Goal: Task Accomplishment & Management: Use online tool/utility

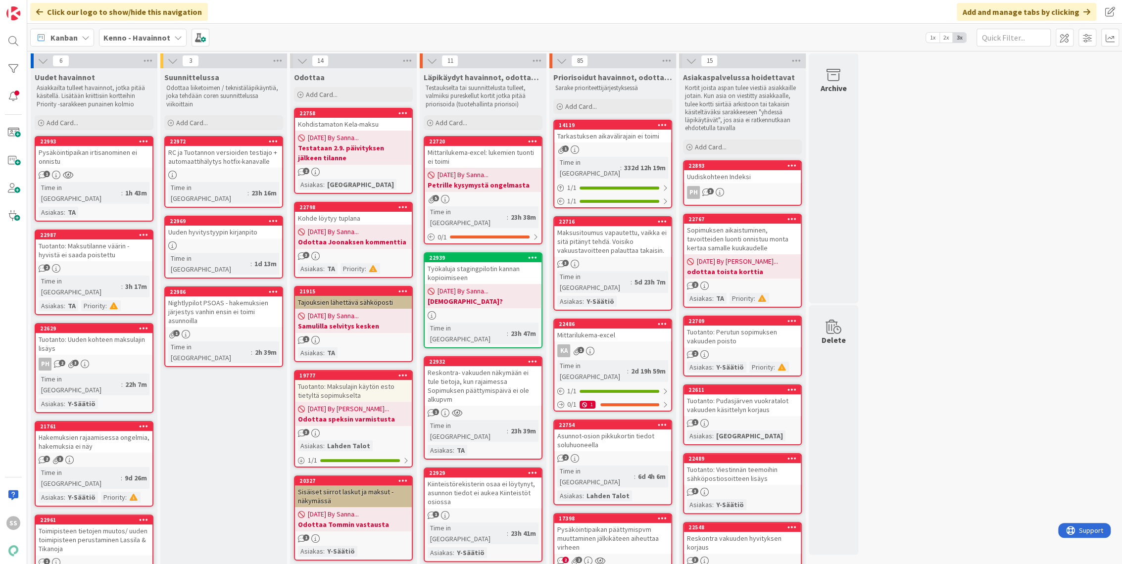
click at [143, 40] on b "Kenno - Havainnot" at bounding box center [136, 38] width 67 height 10
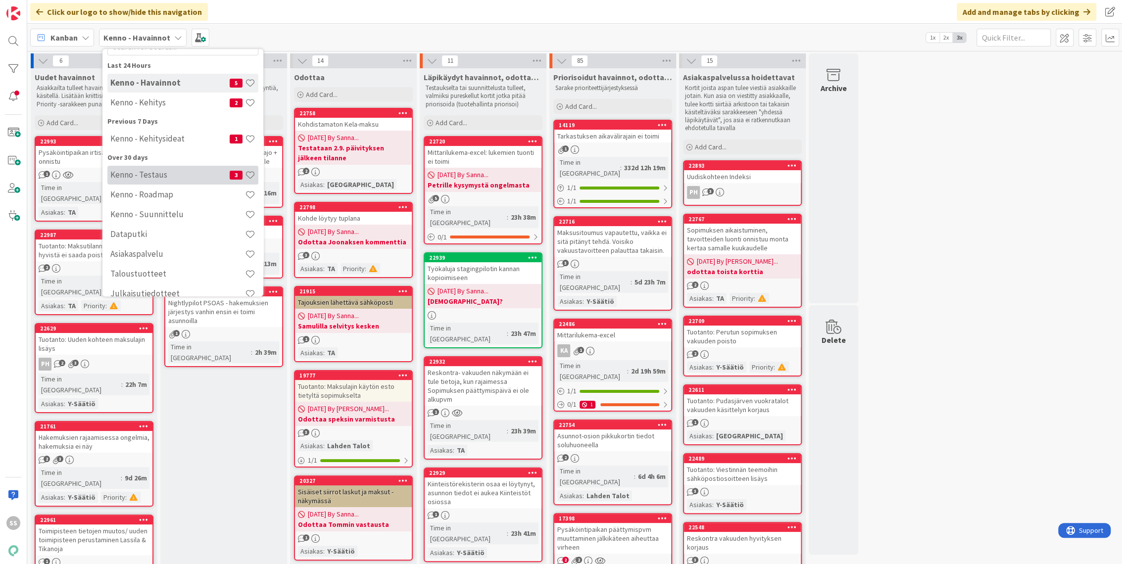
scroll to position [55, 0]
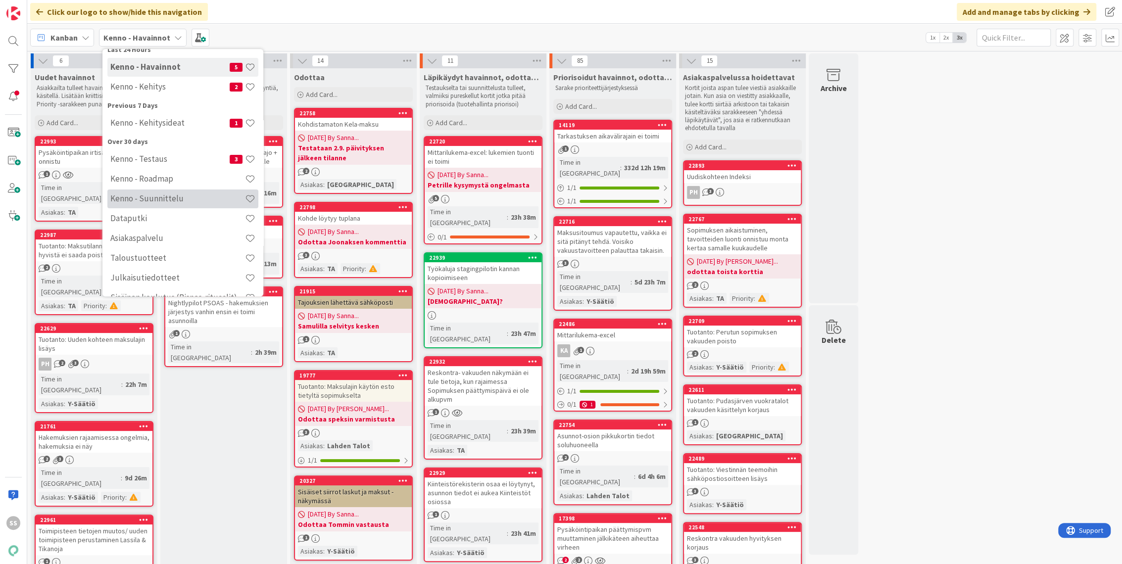
click at [168, 197] on h4 "Kenno - Suunnittelu" at bounding box center [177, 199] width 135 height 10
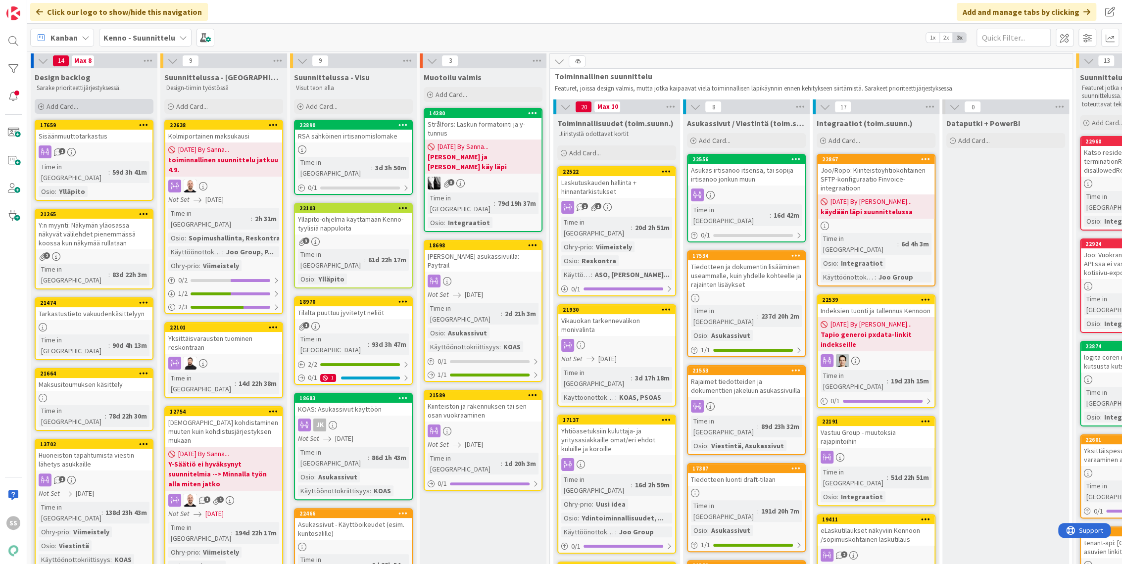
click at [55, 104] on span "Add Card..." at bounding box center [63, 106] width 32 height 9
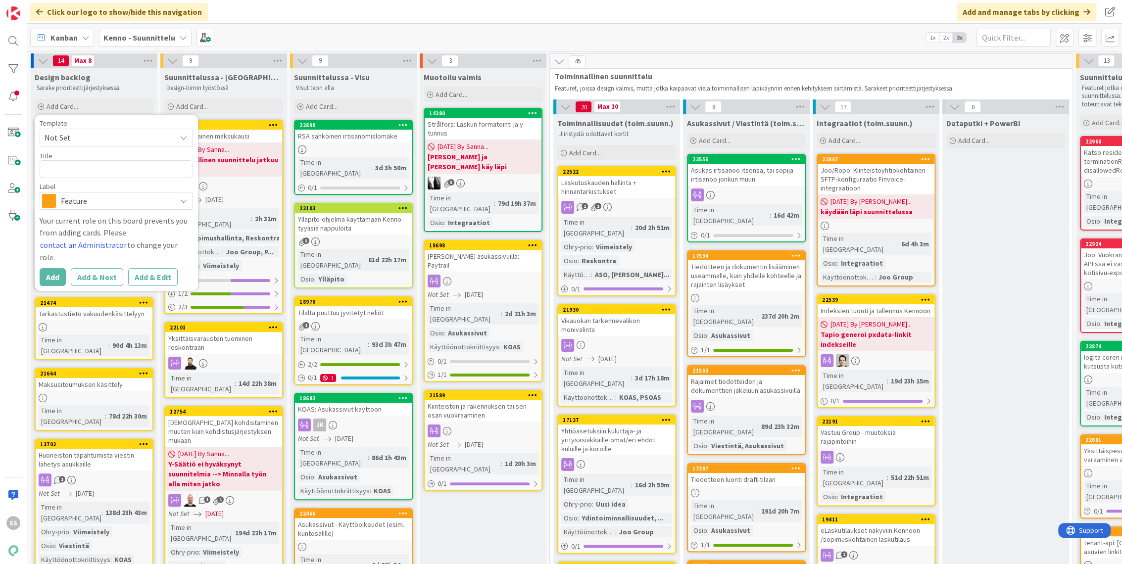
click at [168, 137] on span "Not Set" at bounding box center [107, 137] width 124 height 13
click at [150, 136] on span "Not Set" at bounding box center [107, 137] width 124 height 13
click at [87, 165] on textarea at bounding box center [116, 169] width 153 height 18
type textarea "x"
type textarea "Vu"
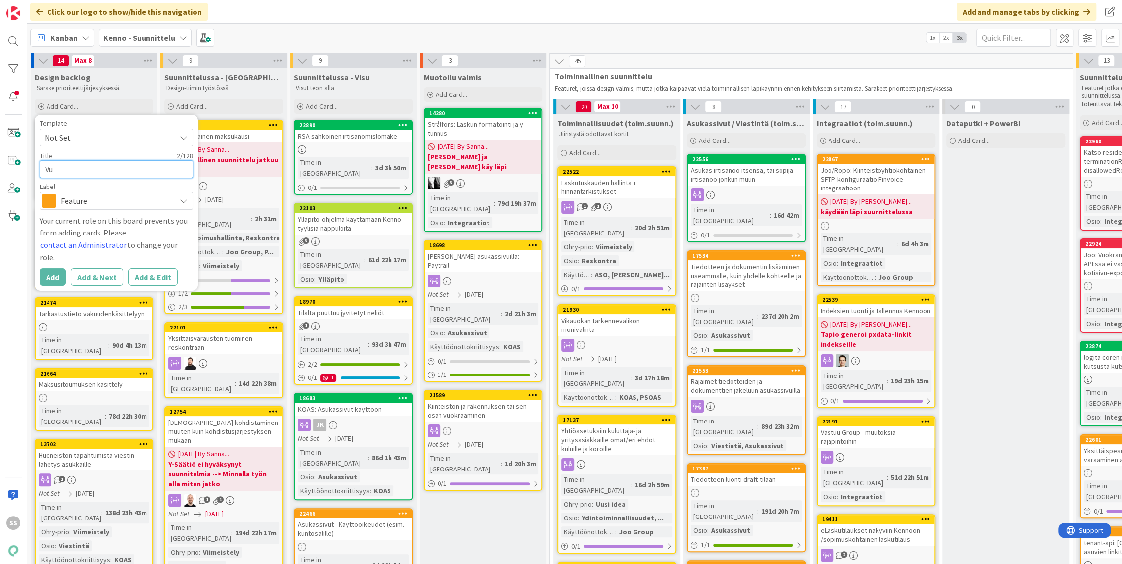
type textarea "x"
type textarea "Vuo"
type textarea "x"
type textarea "Vuok"
type textarea "x"
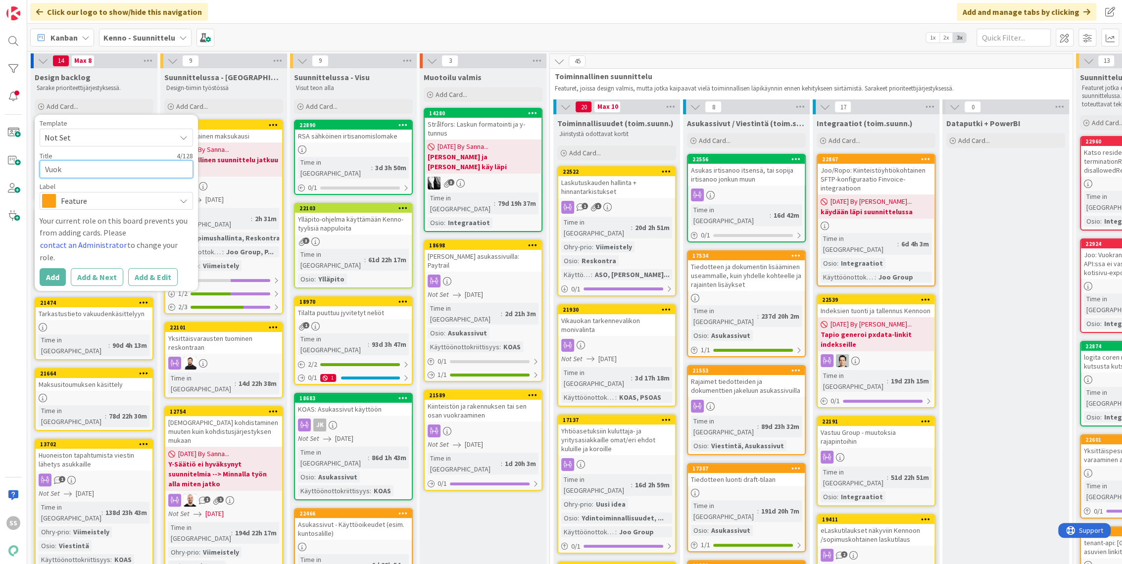
type textarea "Vuokr"
type textarea "x"
type textarea "Vuokra"
type textarea "x"
type textarea "Vuokrat"
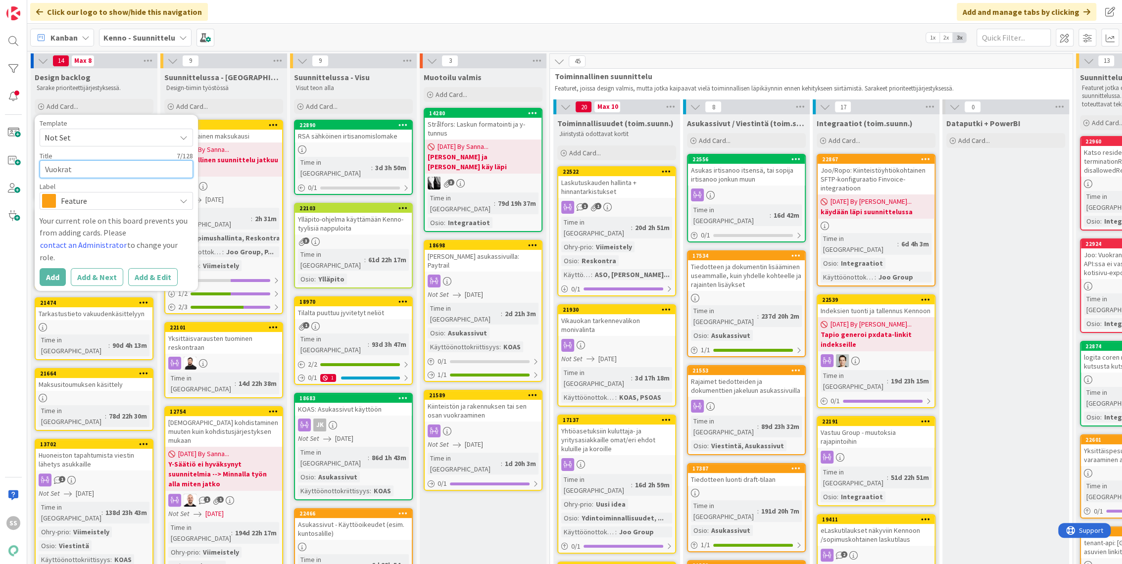
type textarea "x"
type textarea "Vuokrata"
type textarea "x"
type textarea "Vuokrataj"
type textarea "x"
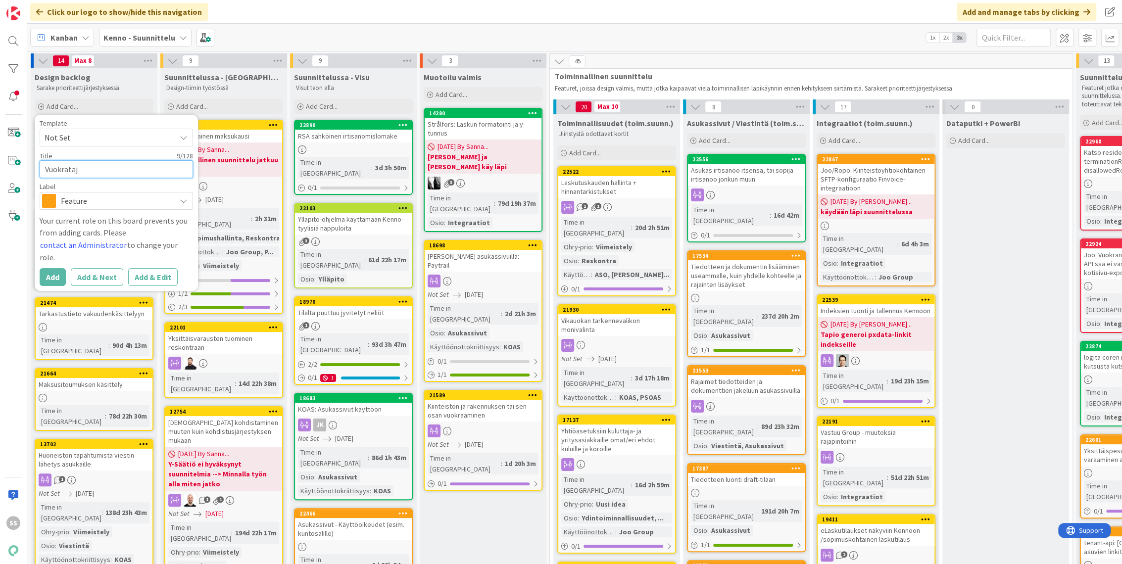
type textarea "Vuokrataju"
type textarea "x"
type textarea "Vuokrataj"
type textarea "x"
type textarea "Vuokratar"
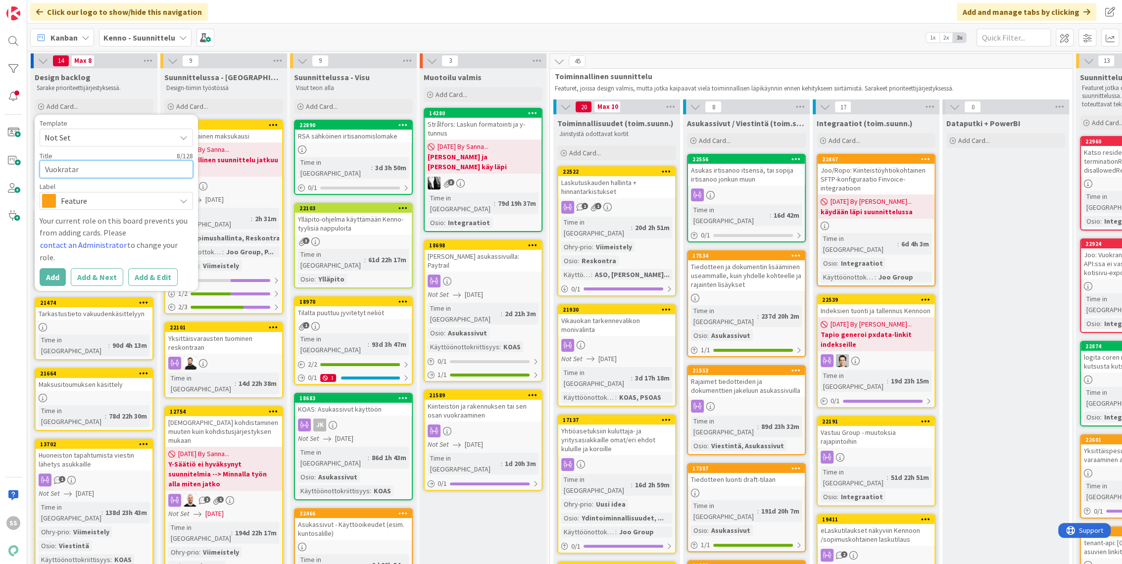
type textarea "x"
type textarea "Vuokratarj"
type textarea "x"
type textarea "Vuokratarjo"
type textarea "x"
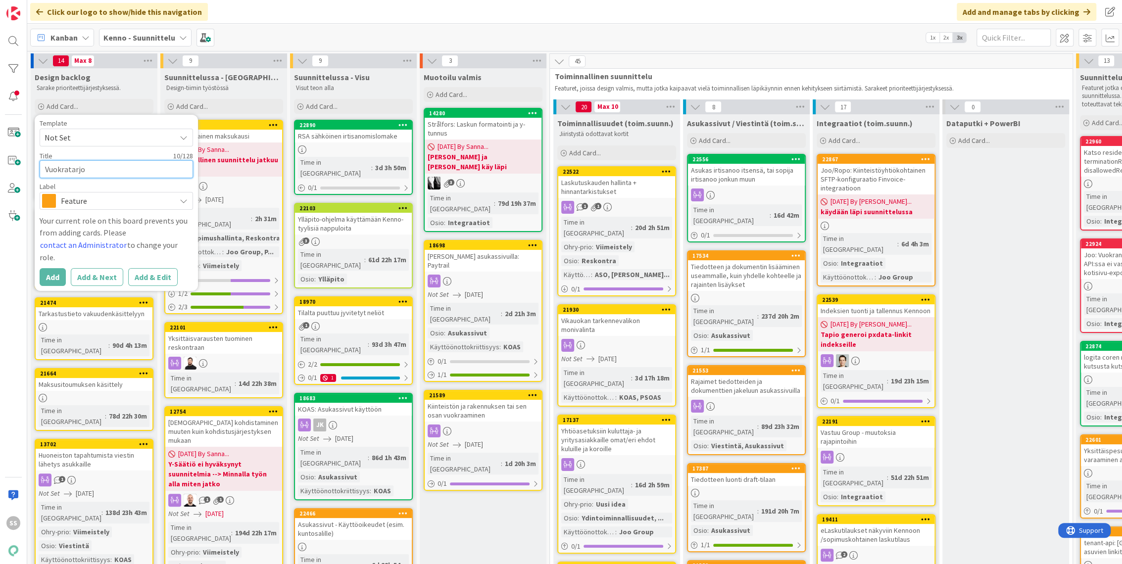
type textarea "Vuokratarjou"
type textarea "x"
type textarea "Vuokratarjouk"
type textarea "x"
type textarea "Vuokratarjouks"
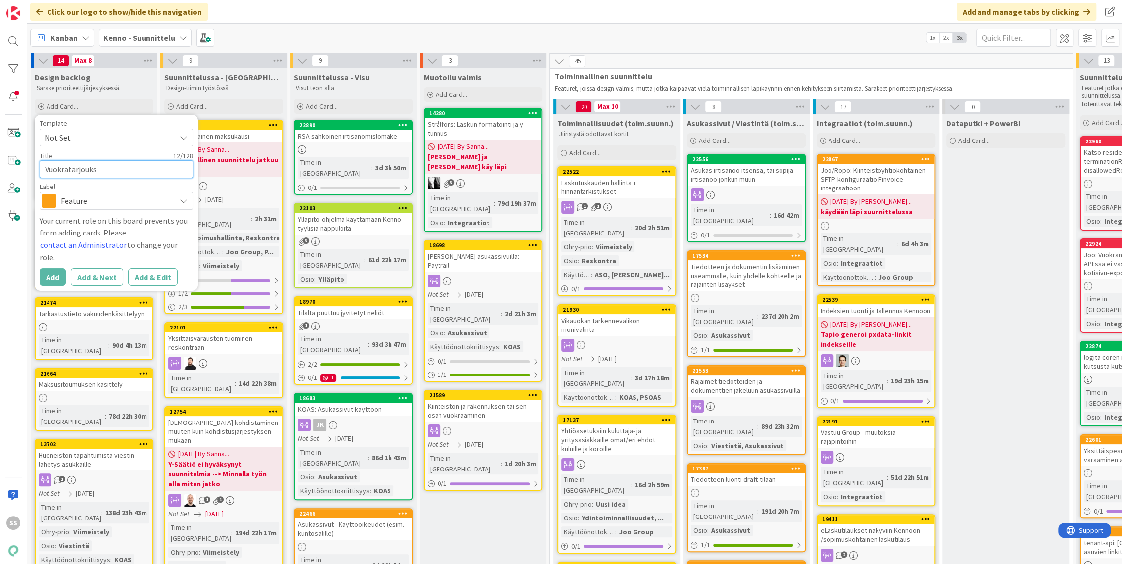
type textarea "x"
type textarea "Vuokratarjoukse"
type textarea "x"
type textarea "Vuokratarjouksen"
type textarea "x"
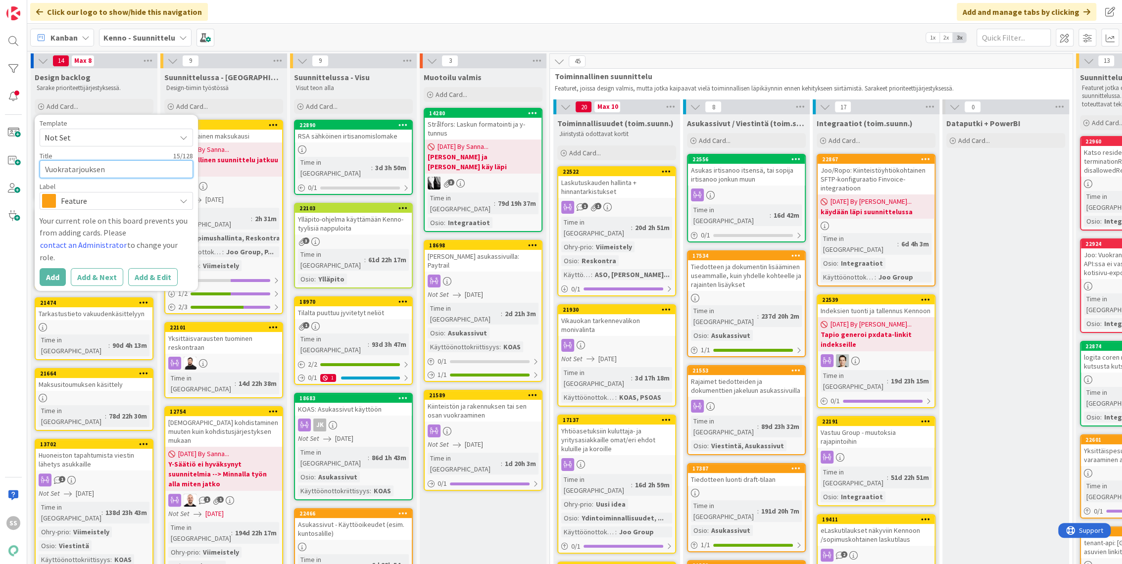
type textarea "Vuokratarjouksen"
type textarea "x"
type textarea "Vuokratarjouksen v"
type textarea "x"
type textarea "Vuokratarjouksen va"
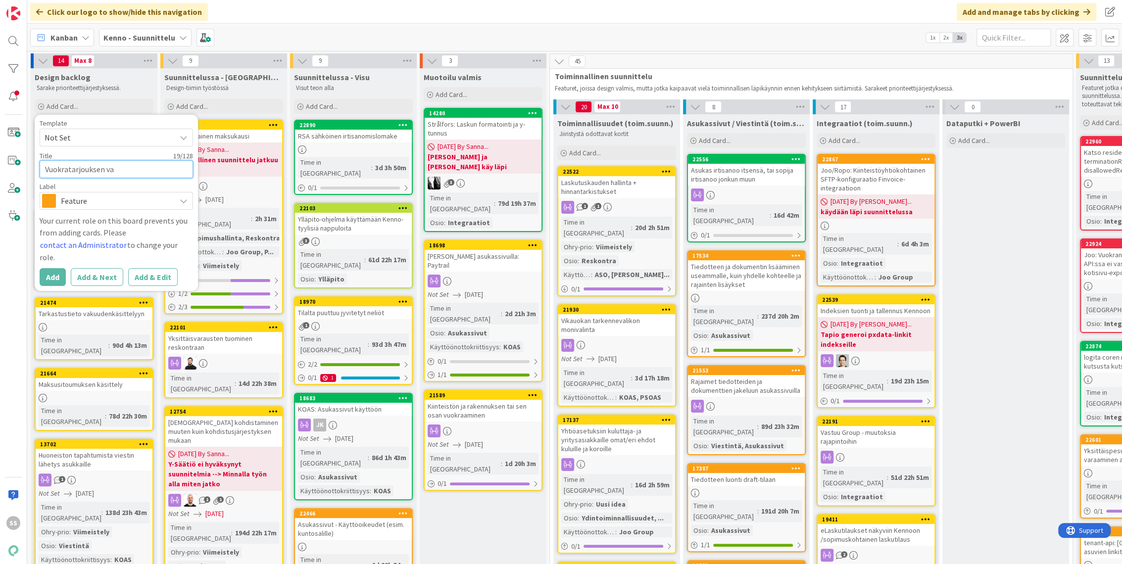
type textarea "x"
type textarea "Vuokratarjouksen vas"
type textarea "x"
type textarea "Vuokratarjouksen vast"
type textarea "x"
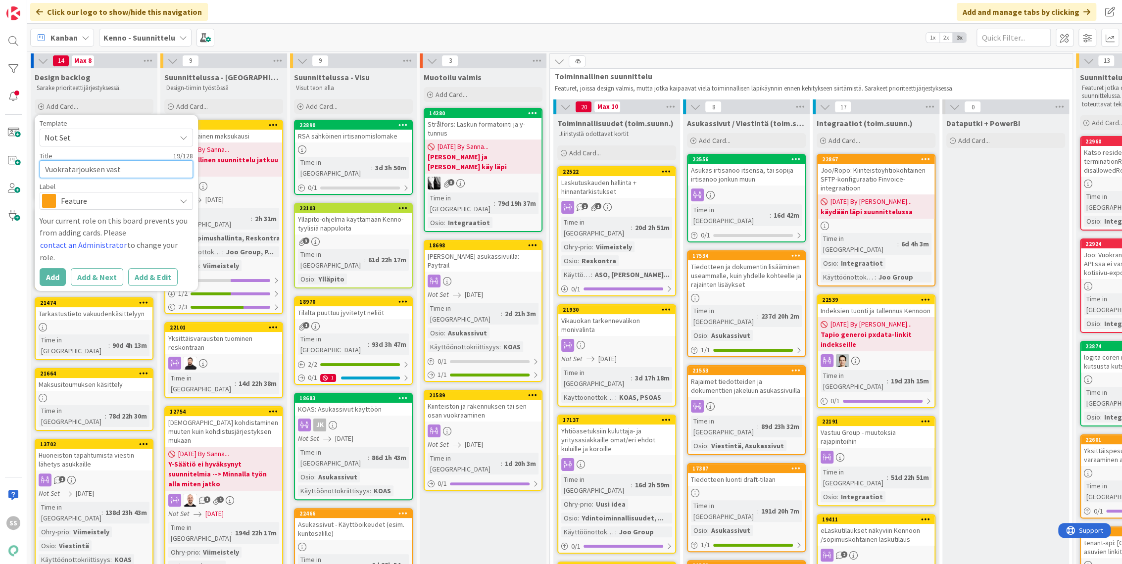
type textarea "Vuokratarjouksen vasta"
type textarea "x"
type textarea "Vuokratarjouksen vastau"
type textarea "x"
type textarea "Vuokratarjouksen vastaus"
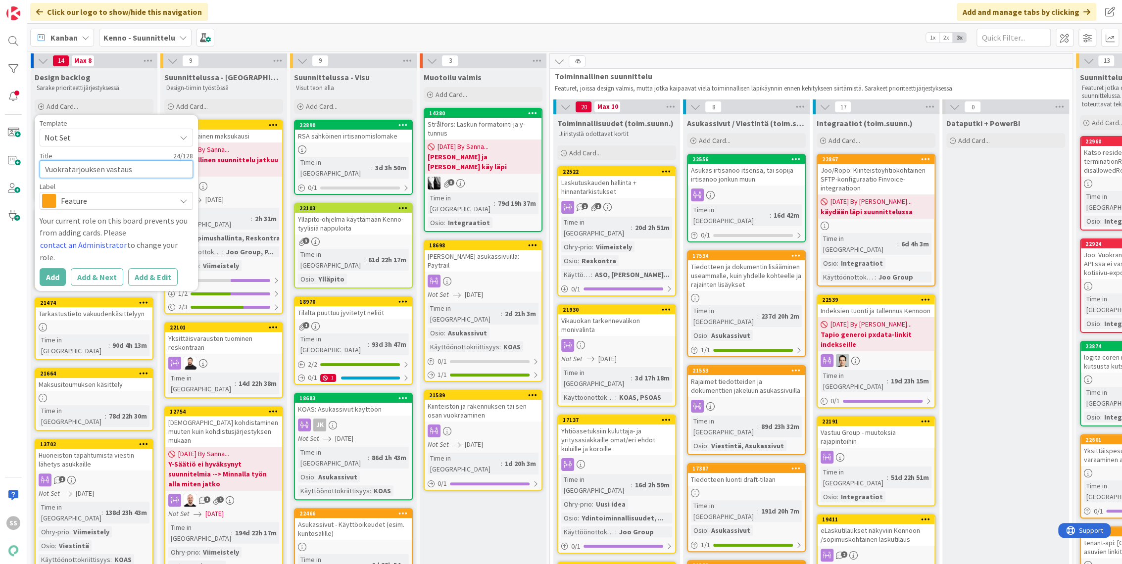
type textarea "x"
type textarea "Vuokratarjouksen vastausv"
type textarea "x"
type textarea "Vuokratarjouksen vastausvi"
type textarea "x"
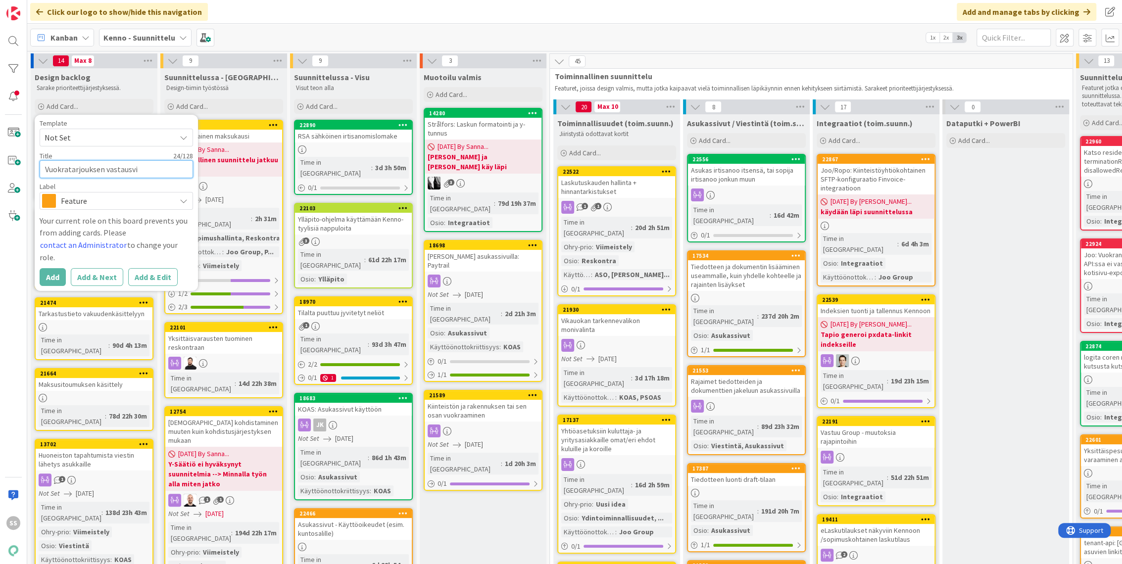
type textarea "Vuokratarjouksen vastausvie"
type textarea "x"
type textarea "Vuokratarjouksen vastausvies"
type textarea "x"
type textarea "Vuokratarjouksen vastausviest"
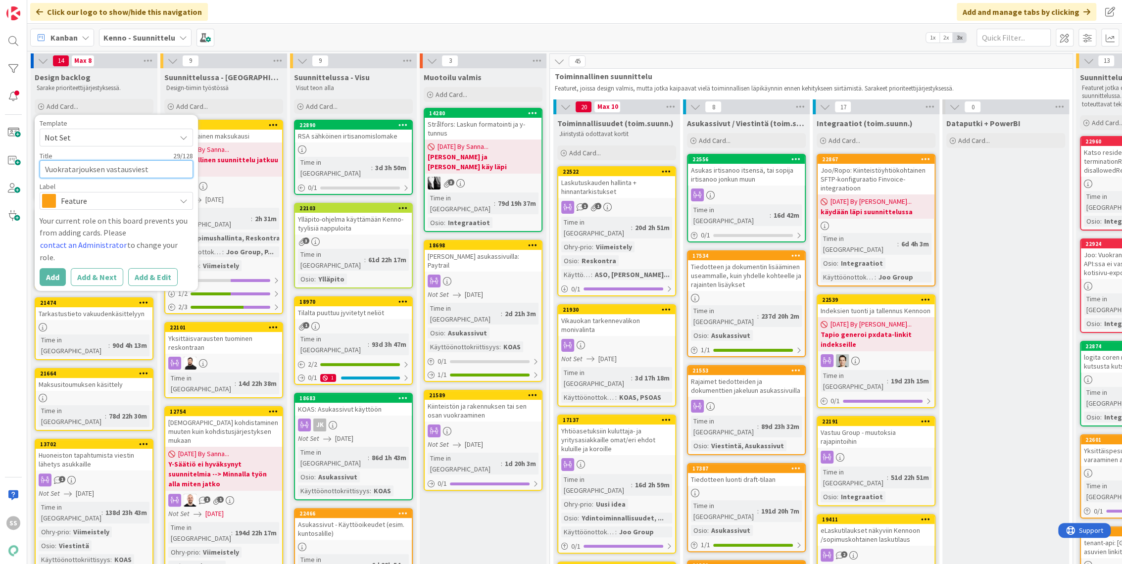
type textarea "x"
type textarea "Vuokratarjouksen vastausviesti"
click at [419, 11] on div "Click our logo to show/hide this navigation Add and manage tabs by clicking" at bounding box center [574, 12] width 1095 height 24
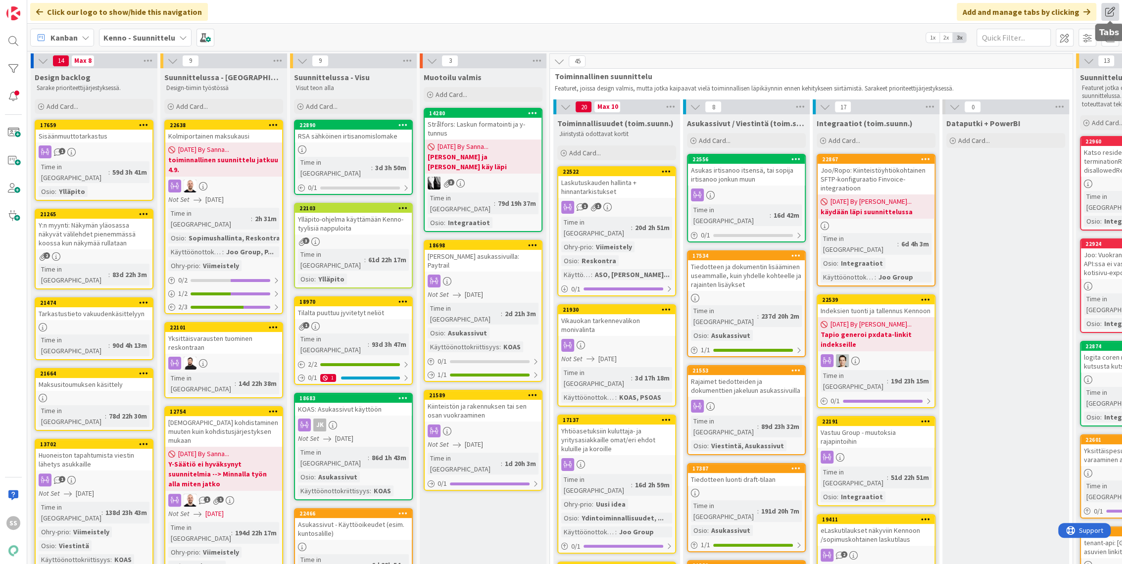
click at [1112, 9] on span at bounding box center [1111, 12] width 18 height 18
click at [770, 16] on div "Click our logo to show/hide this navigation Add and manage tabs by clicking Tab…" at bounding box center [574, 12] width 1095 height 24
drag, startPoint x: 66, startPoint y: 112, endPoint x: 548, endPoint y: 12, distance: 491.5
click at [548, 13] on div "Click our logo to show/hide this navigation Add and manage tabs by clicking Tab…" at bounding box center [574, 12] width 1095 height 24
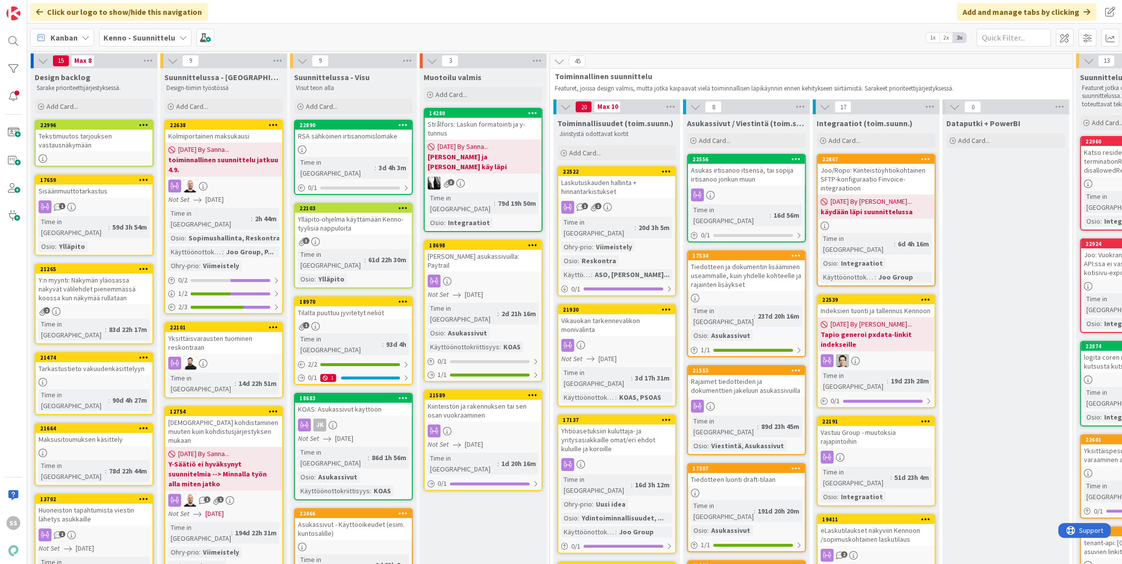
click at [128, 32] on span "Kenno - Suunnittelu" at bounding box center [139, 38] width 72 height 12
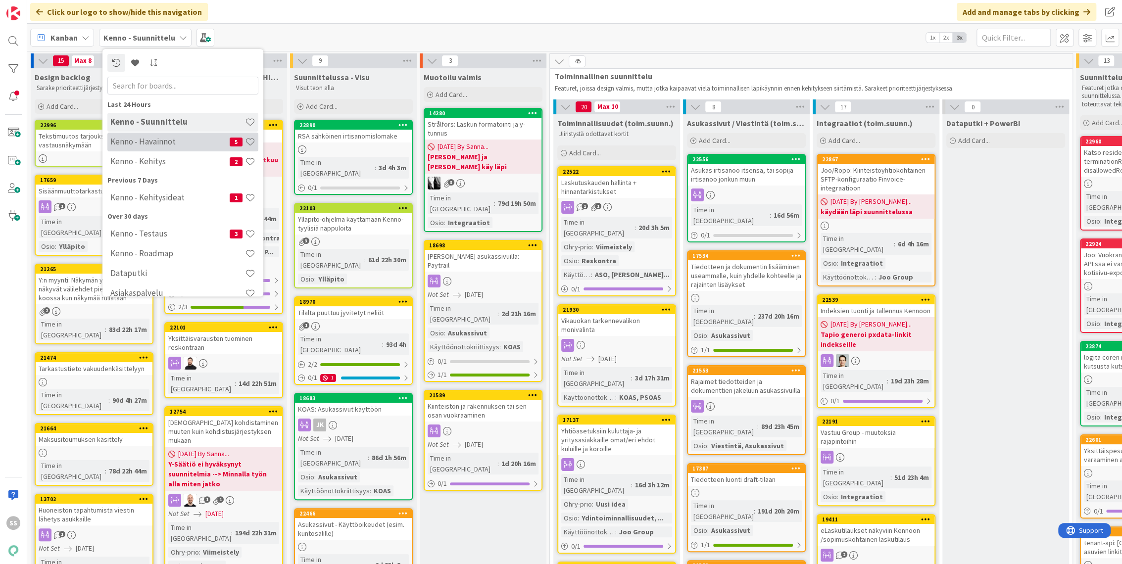
click at [147, 144] on h4 "Kenno - Havainnot" at bounding box center [169, 142] width 119 height 10
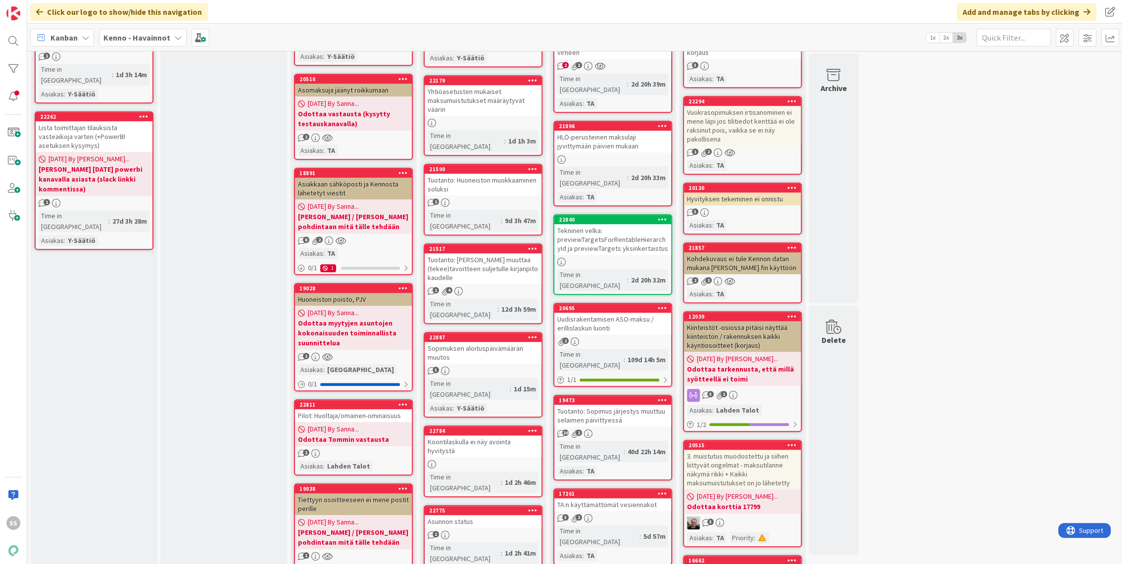
scroll to position [550, 0]
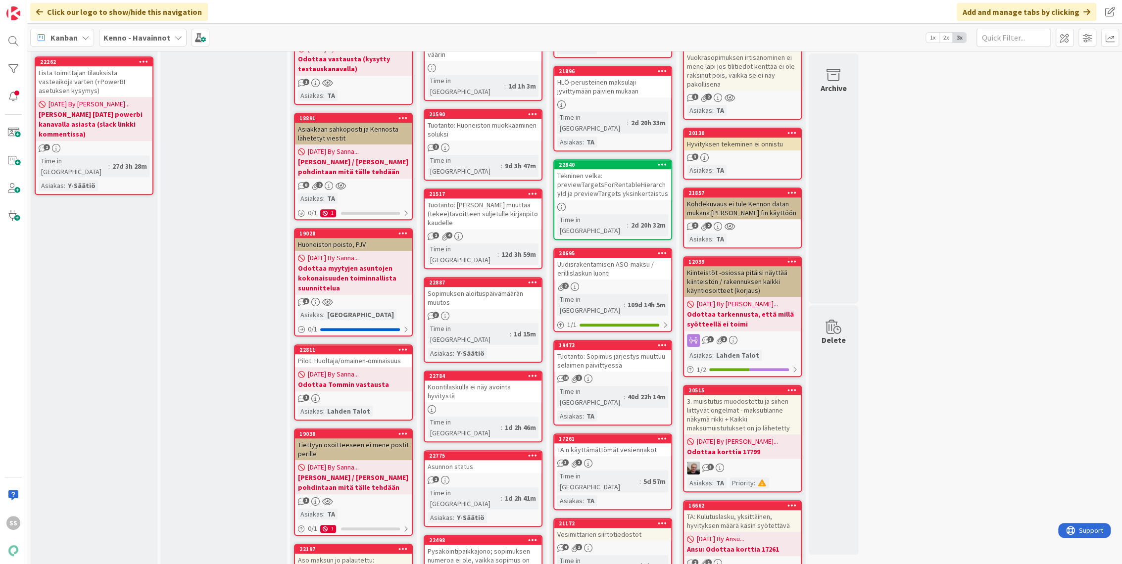
click at [462, 287] on div "Sopimuksen aloituspäivämäärän muutos" at bounding box center [483, 298] width 117 height 22
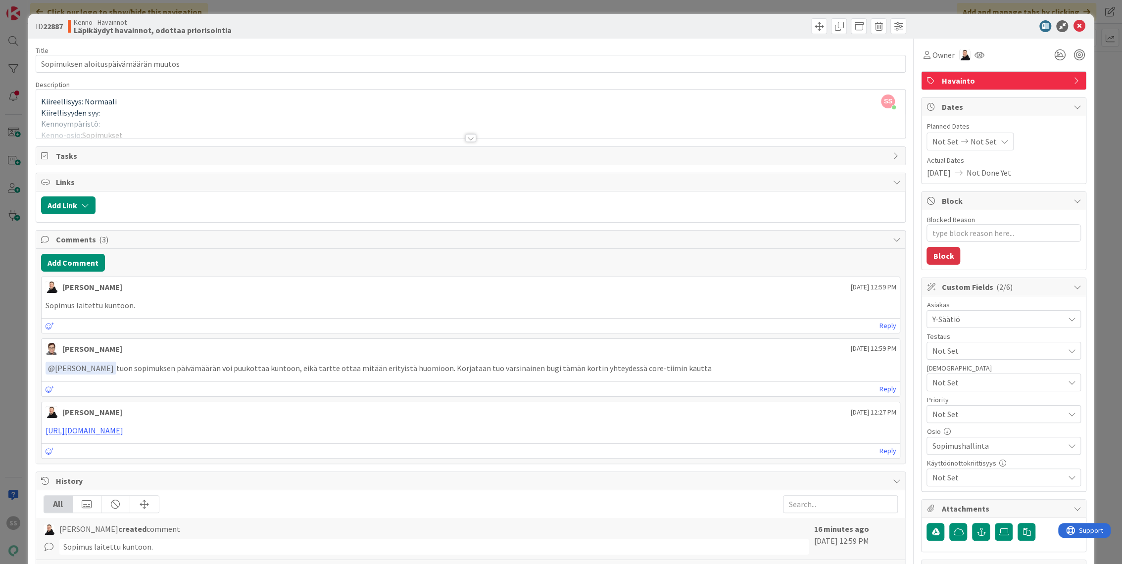
click at [467, 136] on div at bounding box center [470, 138] width 11 height 8
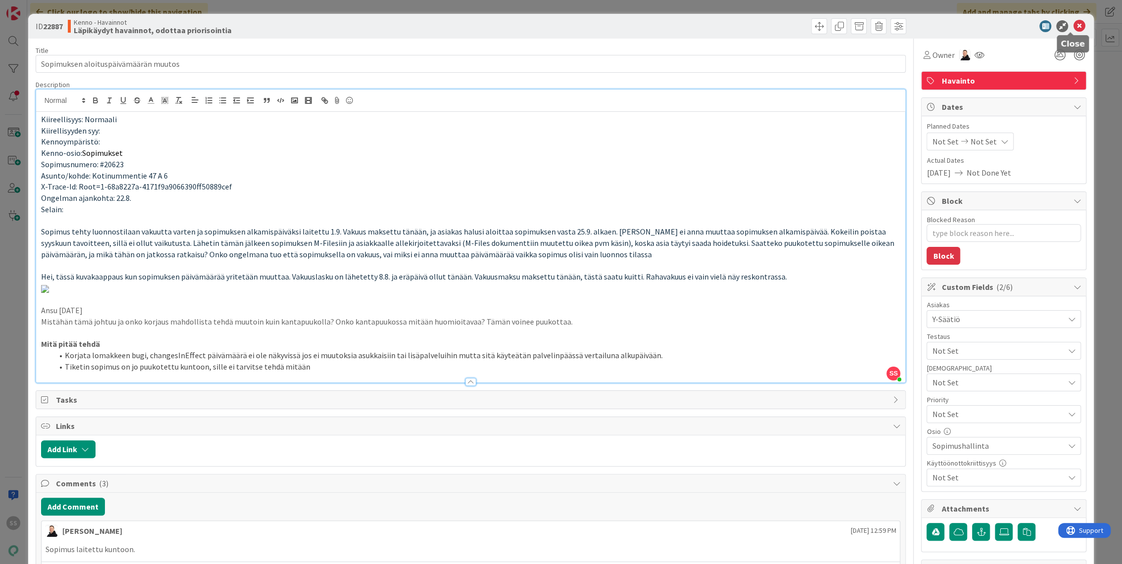
click at [1073, 25] on icon at bounding box center [1079, 26] width 12 height 12
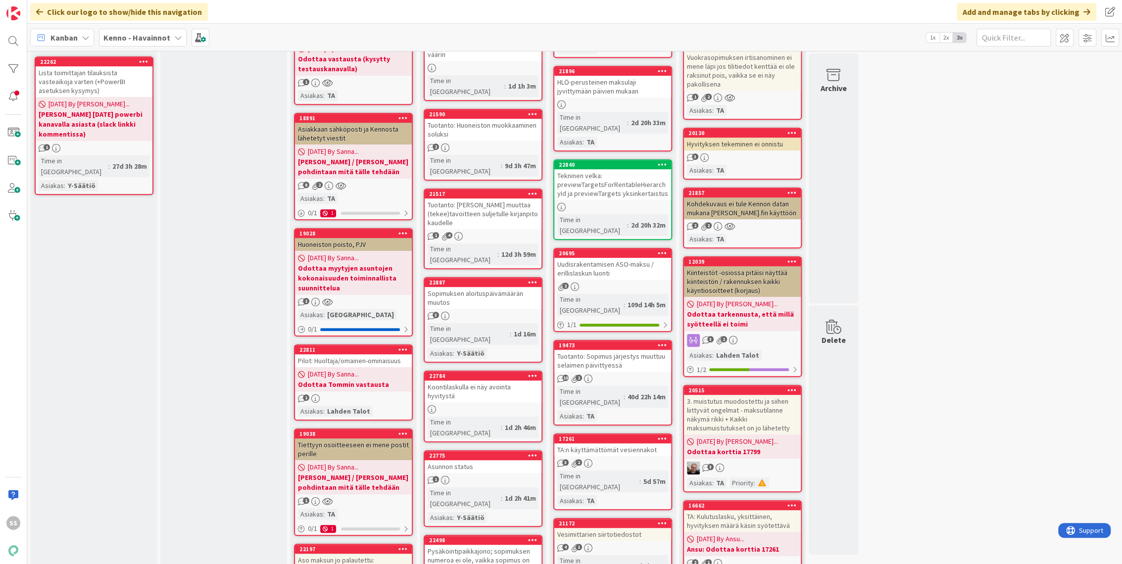
click at [358, 477] on b "Juhani / Matti pohdintaan mitä tälle tehdään" at bounding box center [353, 483] width 111 height 20
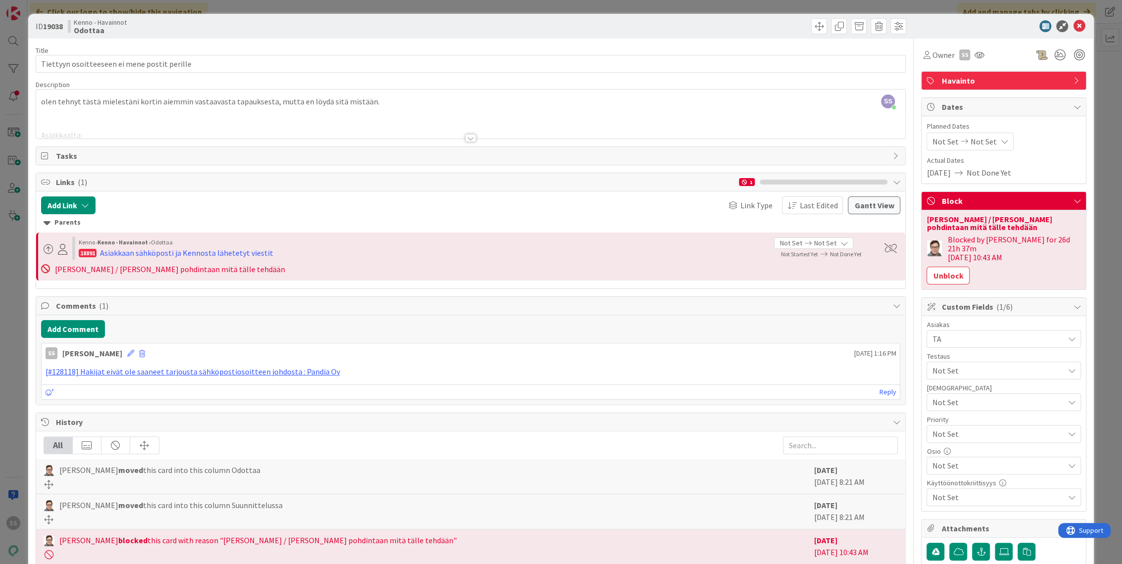
click at [465, 138] on div at bounding box center [470, 138] width 11 height 8
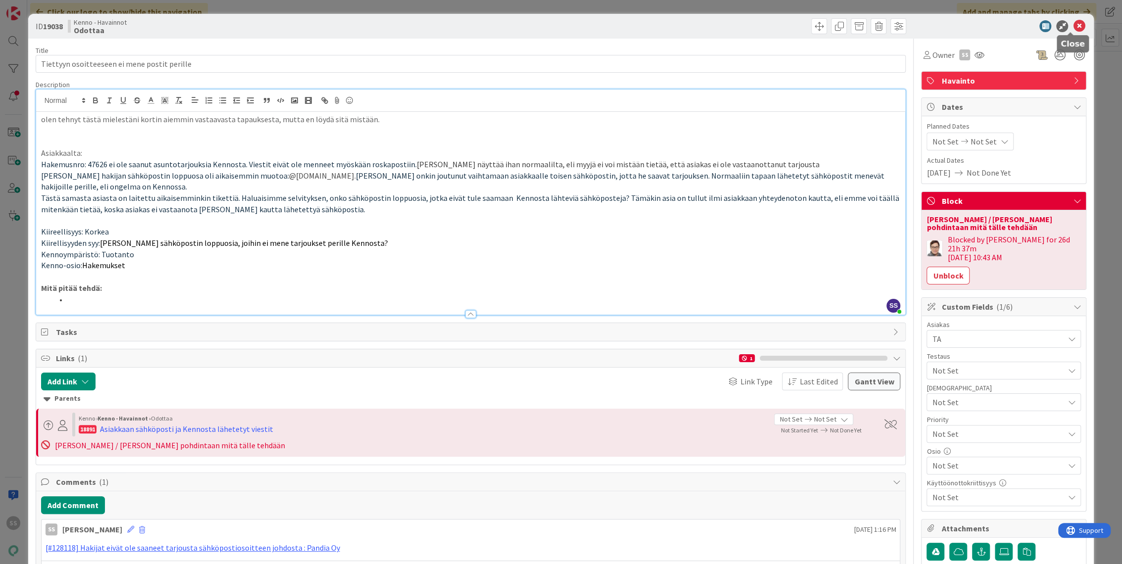
click at [1073, 24] on icon at bounding box center [1079, 26] width 12 height 12
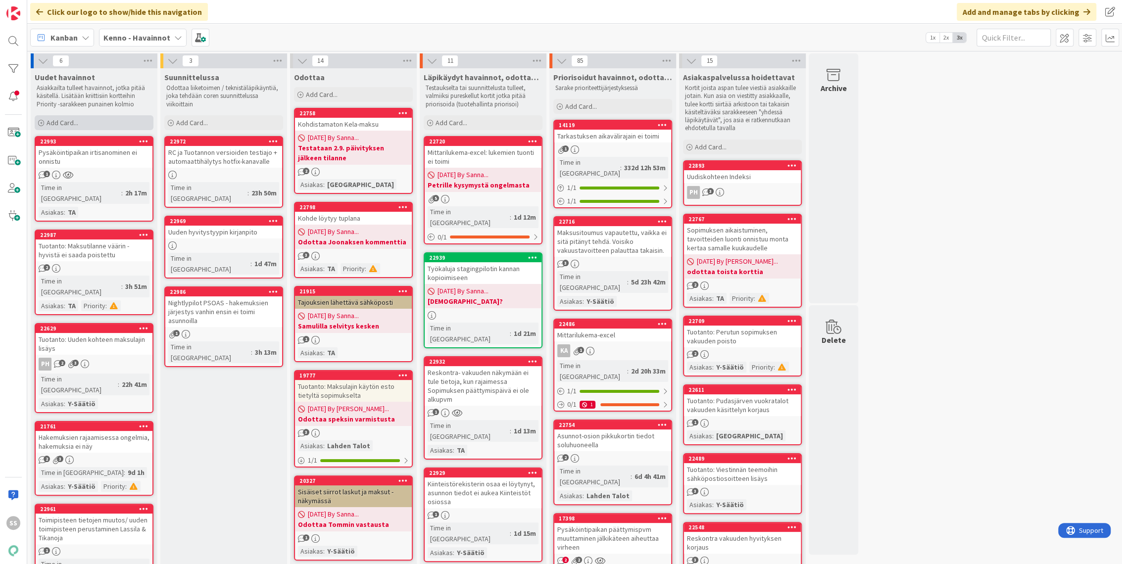
click at [52, 122] on span "Add Card..." at bounding box center [63, 122] width 32 height 9
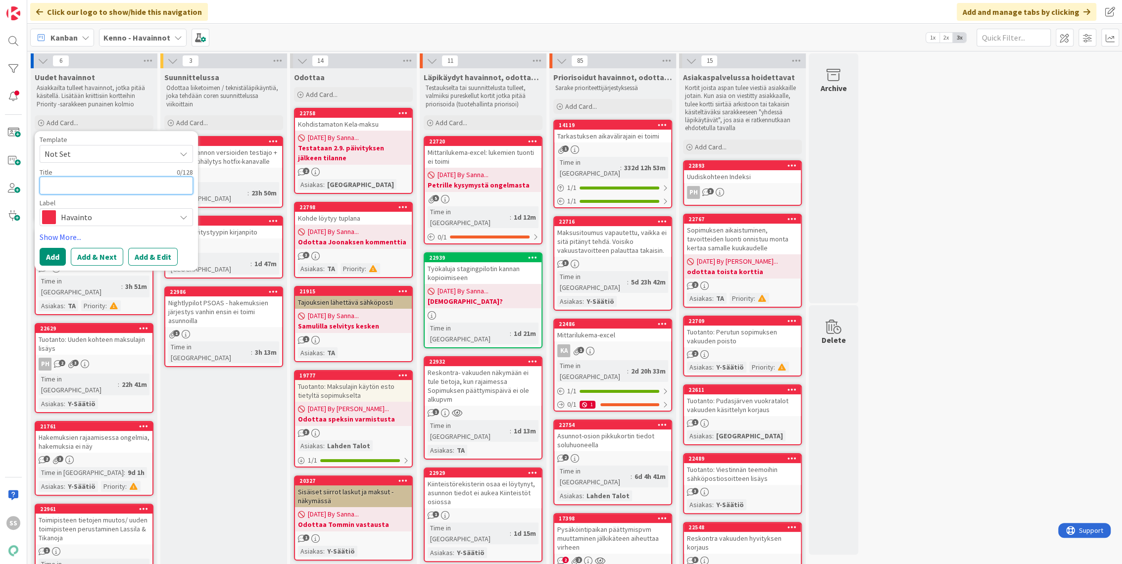
paste textarea "Markkinakanavat - siirtoon vaikuttavat kentät => autopaikan kustannukset haluta…"
type textarea "x"
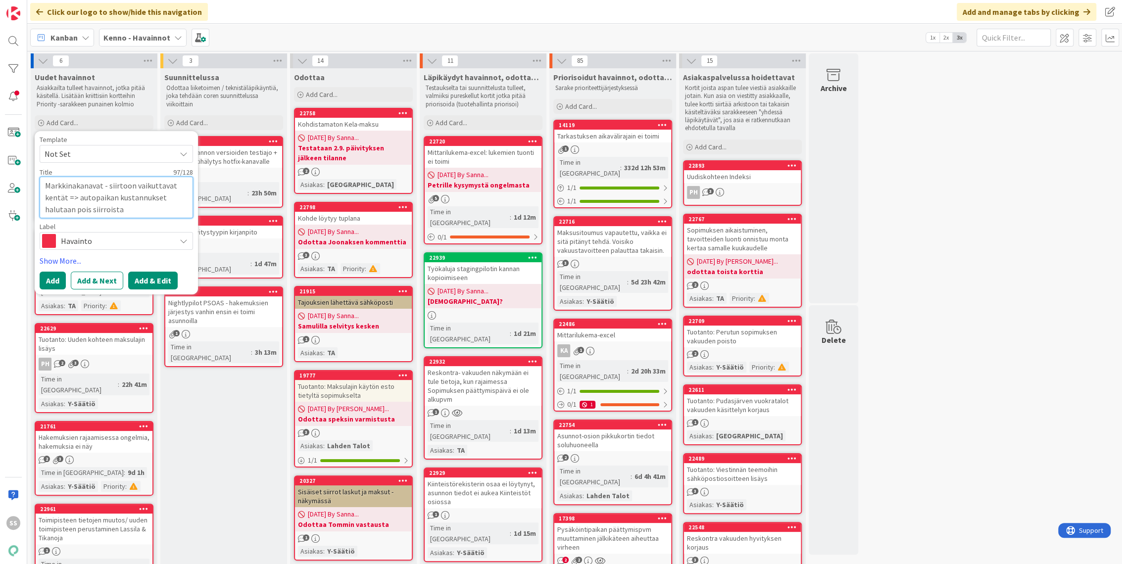
type textarea "Markkinakanavat - siirtoon vaikuttavat kentät => autopaikan kustannukset haluta…"
click at [152, 277] on button "Add & Edit" at bounding box center [153, 281] width 50 height 18
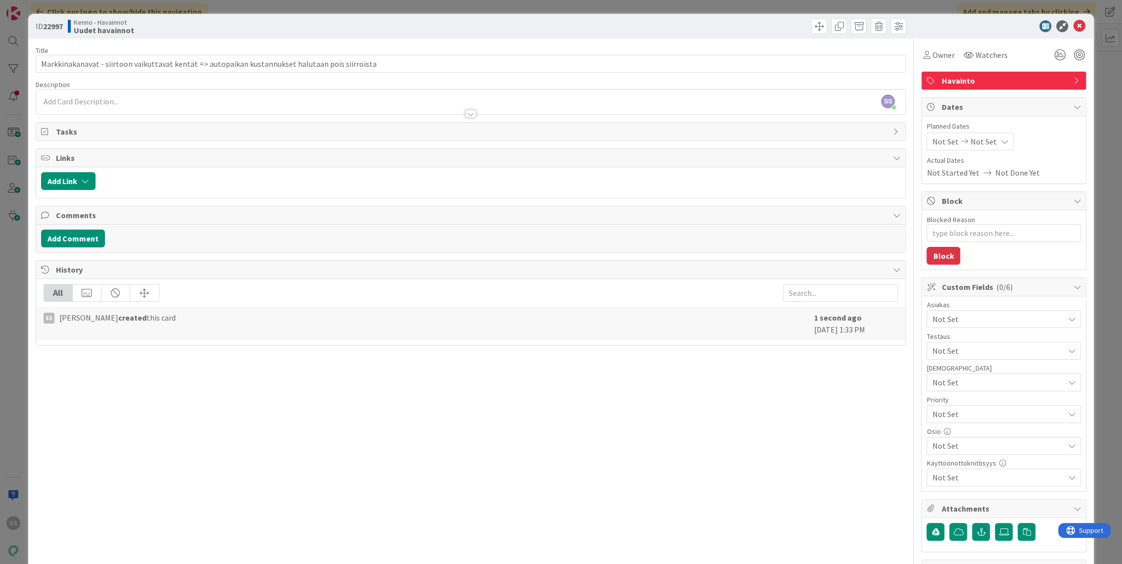
click at [143, 103] on div "SS Sonja Sainio just joined" at bounding box center [471, 102] width 870 height 25
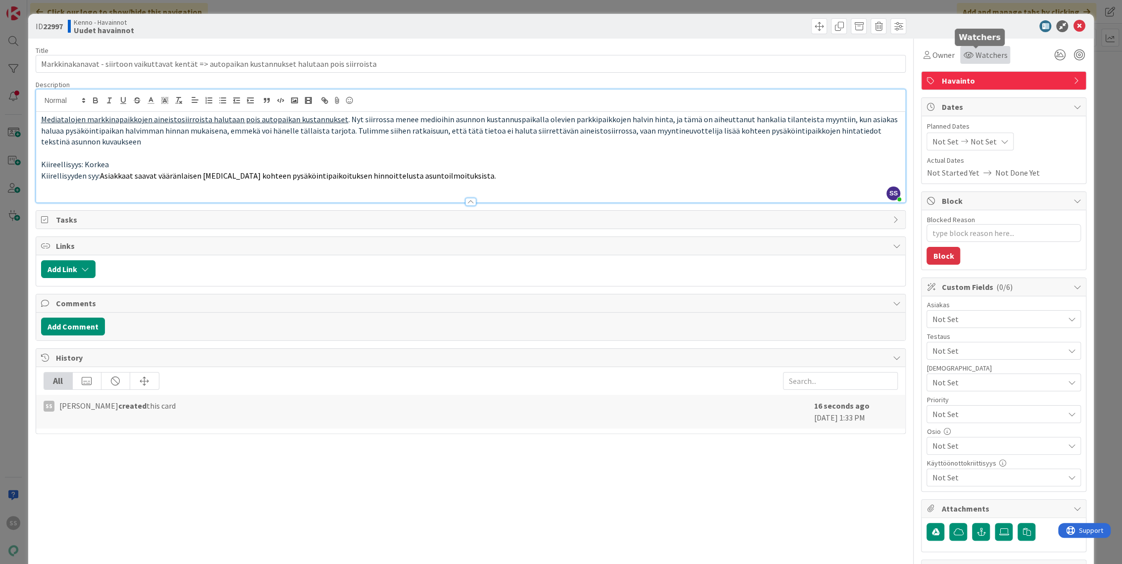
click at [984, 59] on span "Watchers" at bounding box center [991, 55] width 32 height 12
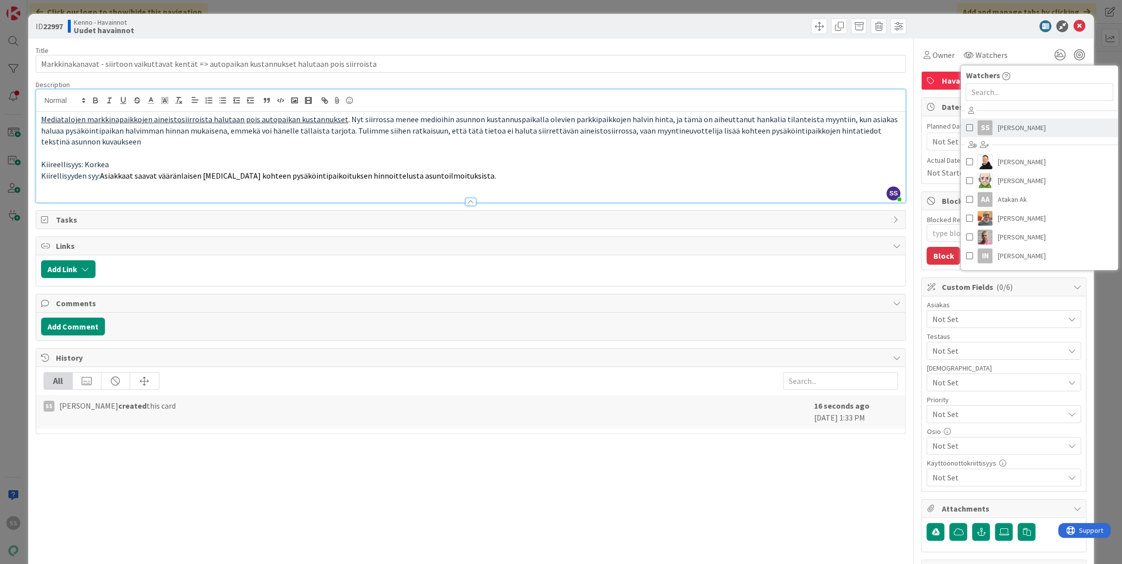
click at [1014, 134] on span "Sonja Sainio" at bounding box center [1022, 127] width 48 height 15
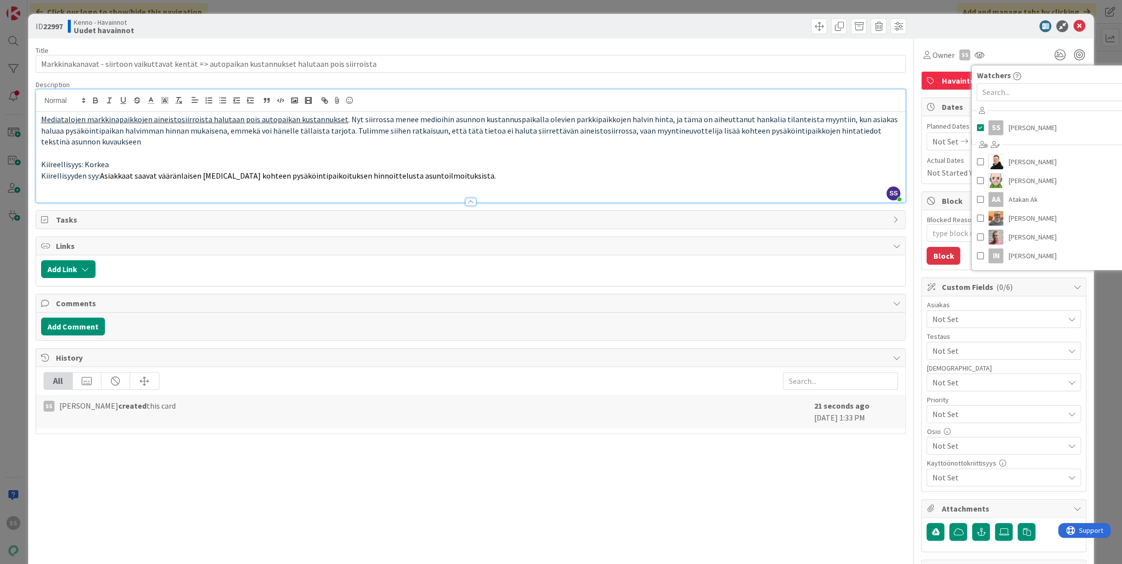
click at [954, 315] on span "Not Set" at bounding box center [998, 319] width 132 height 12
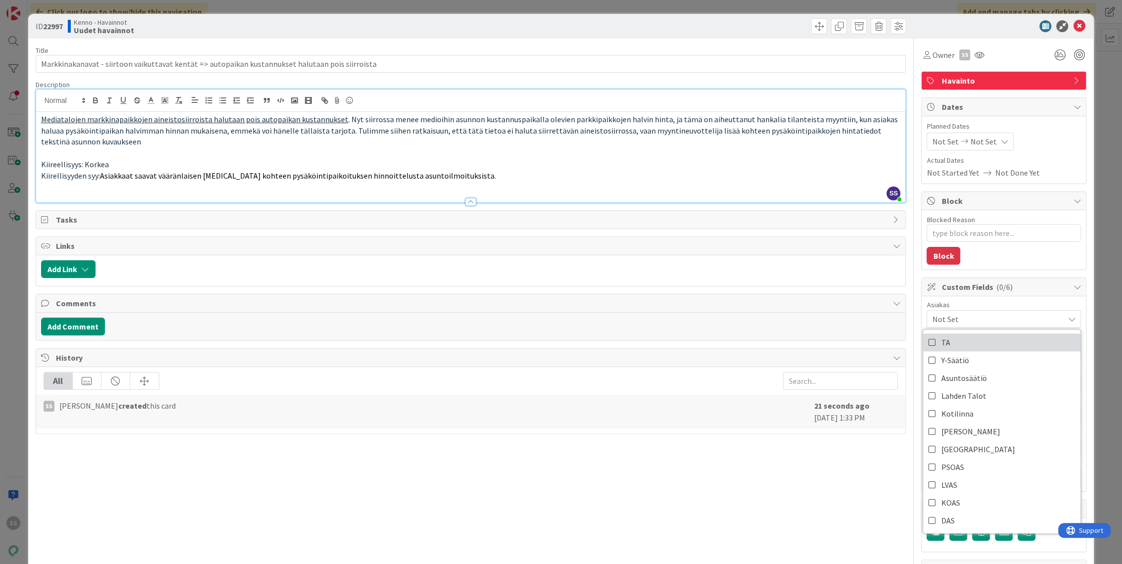
click at [949, 348] on link "TA" at bounding box center [1001, 343] width 157 height 18
click at [65, 328] on button "Add Comment" at bounding box center [73, 327] width 64 height 18
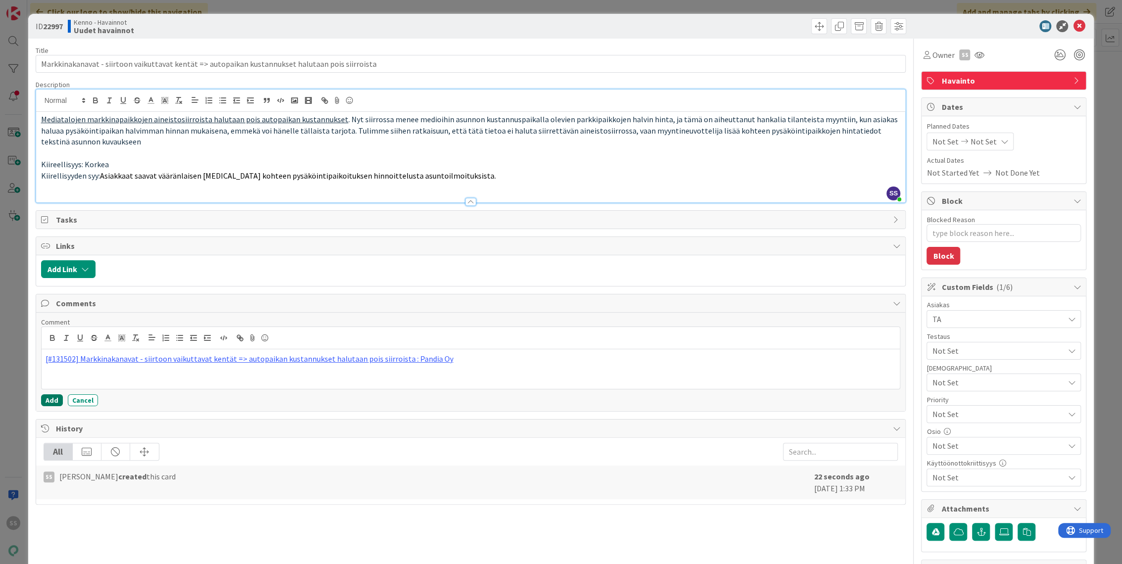
click at [49, 401] on button "Add" at bounding box center [52, 401] width 22 height 12
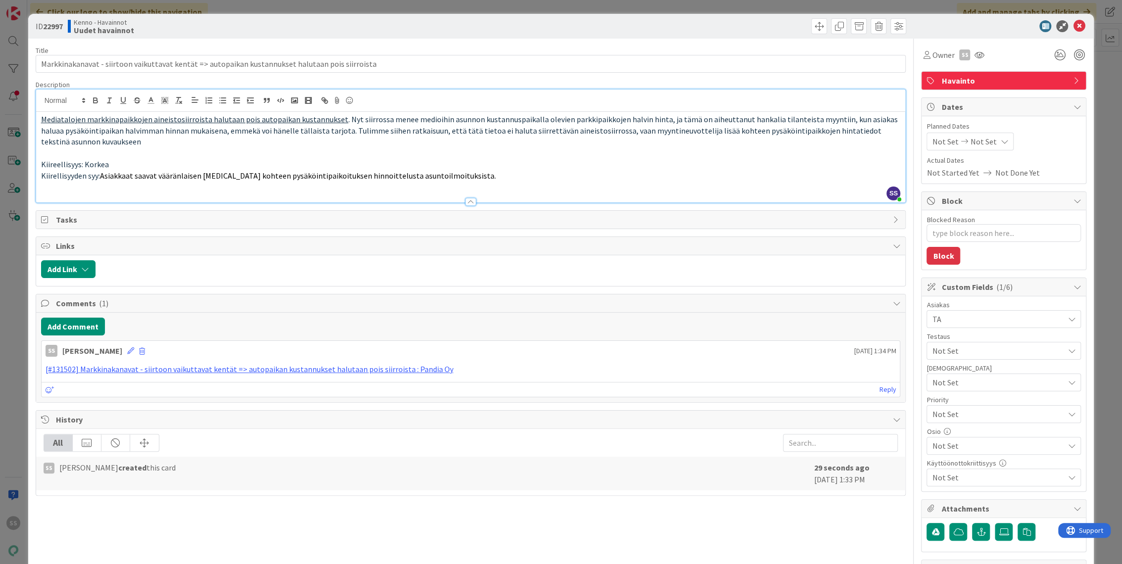
click at [976, 413] on span "Not Set" at bounding box center [995, 414] width 127 height 14
click at [965, 473] on span "High" at bounding box center [1017, 473] width 115 height 15
type textarea "x"
click at [609, 172] on p "Kiirellisyyden syy: Asiakkaat saavat vääränlaisen kuvan kohteen pysäköintipaiko…" at bounding box center [471, 175] width 860 height 11
click at [1073, 25] on icon at bounding box center [1079, 26] width 12 height 12
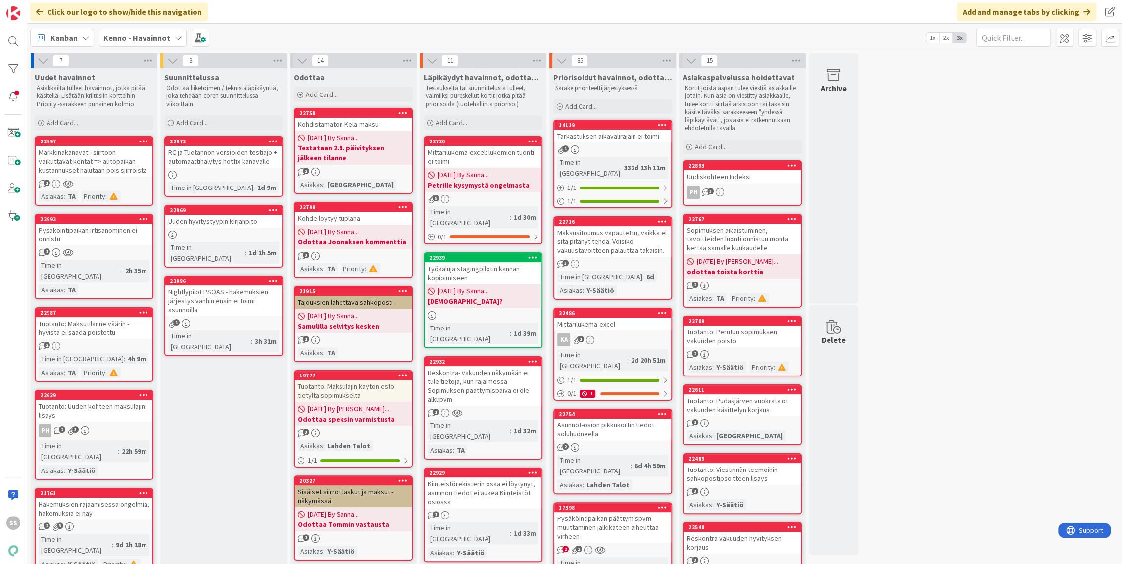
click at [25, 41] on div "SS" at bounding box center [13, 282] width 27 height 564
click at [19, 40] on div at bounding box center [13, 41] width 20 height 20
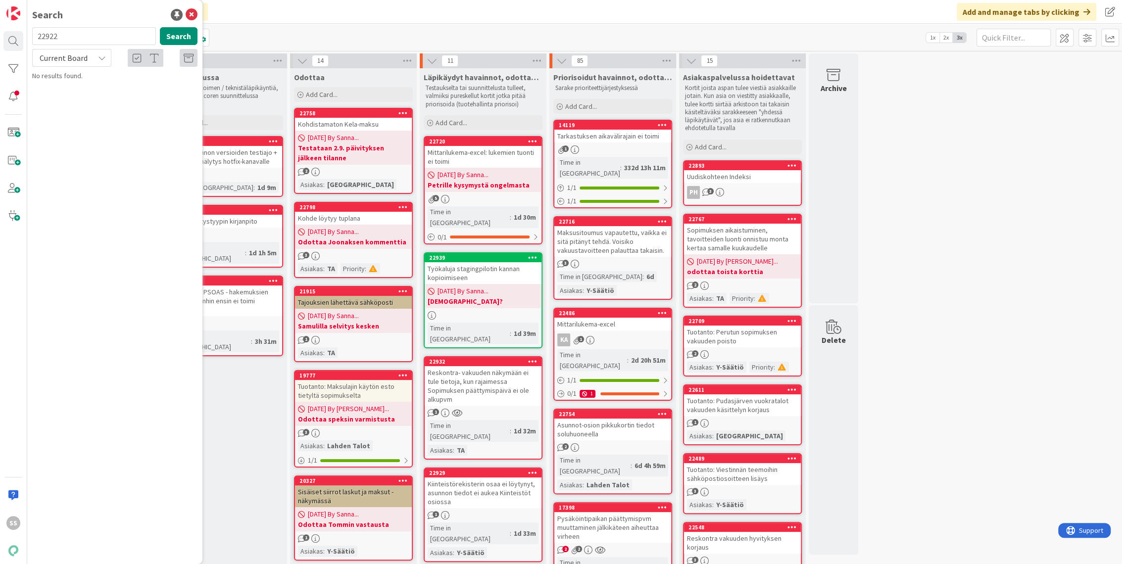
type input "22922"
click at [91, 61] on div "Current Board" at bounding box center [71, 58] width 79 height 18
click at [74, 100] on span "All Boards" at bounding box center [89, 99] width 103 height 15
click at [179, 39] on button "Search" at bounding box center [179, 36] width 38 height 18
click at [291, 15] on div "Click our logo to show/hide this navigation Add and manage tabs by clicking Tab…" at bounding box center [574, 12] width 1095 height 24
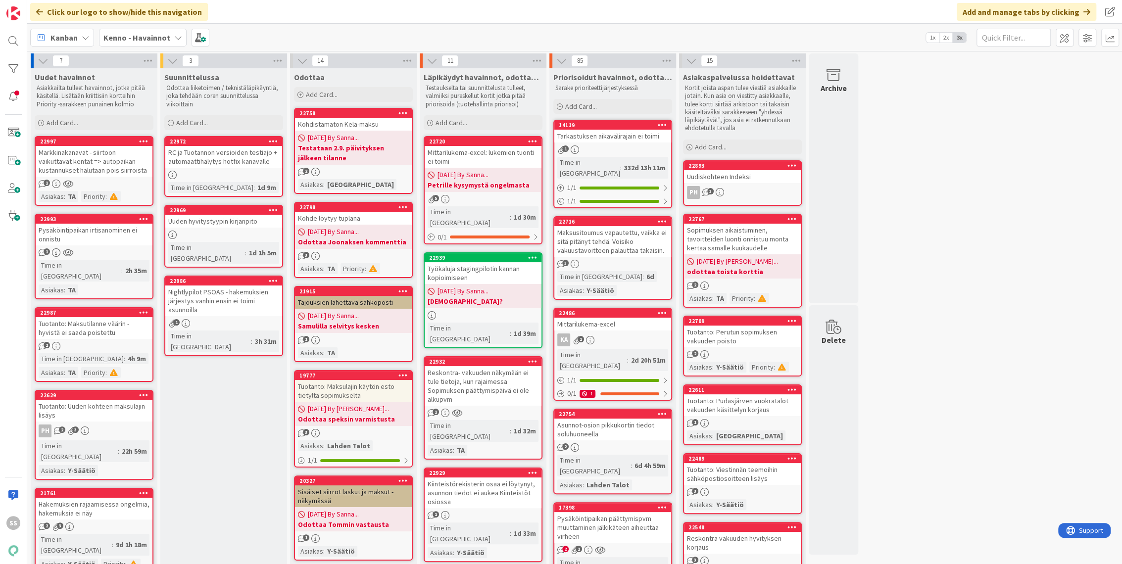
click at [109, 165] on div "Markkinakanavat - siirtoon vaikuttavat kentät => autopaikan kustannukset haluta…" at bounding box center [94, 161] width 117 height 31
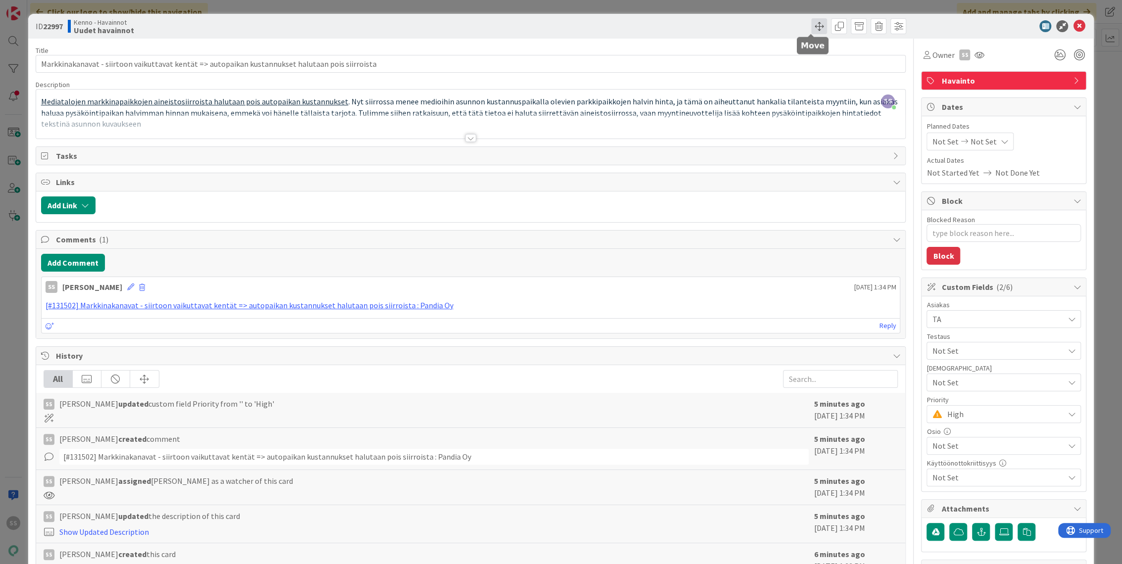
click at [812, 27] on span at bounding box center [819, 26] width 16 height 16
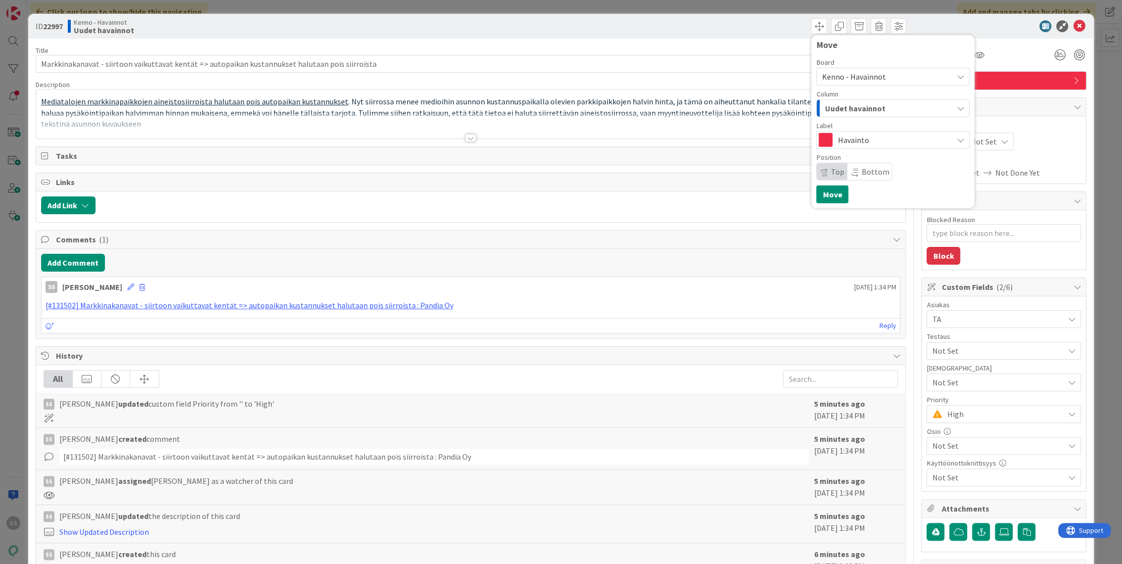
click at [924, 106] on div "Uudet havainnot" at bounding box center [887, 109] width 130 height 16
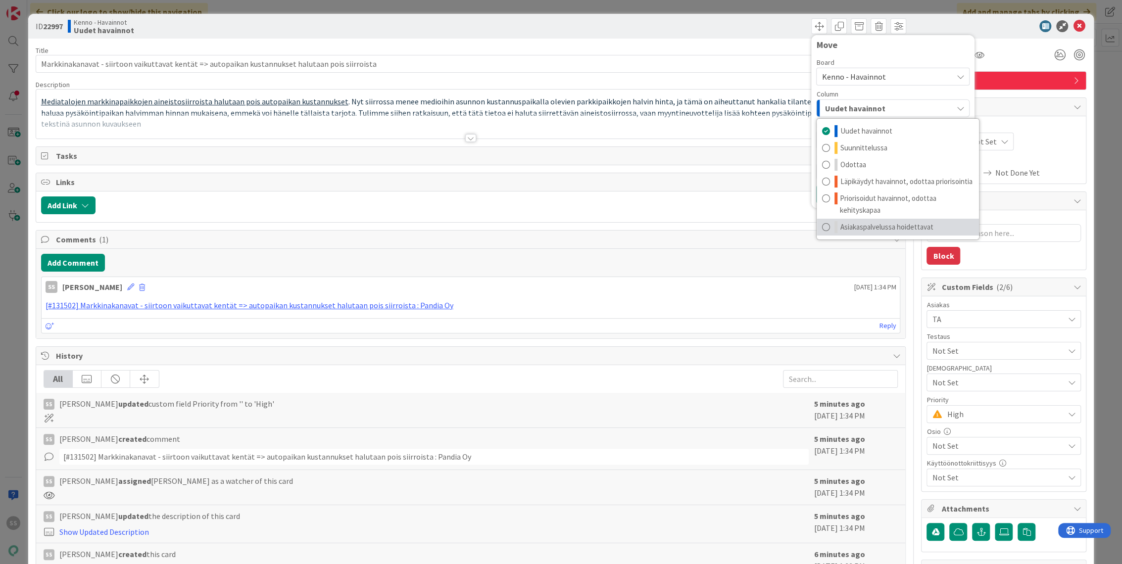
click at [889, 227] on span "Asiakaspalvelussa hoidettavat" at bounding box center [886, 227] width 93 height 12
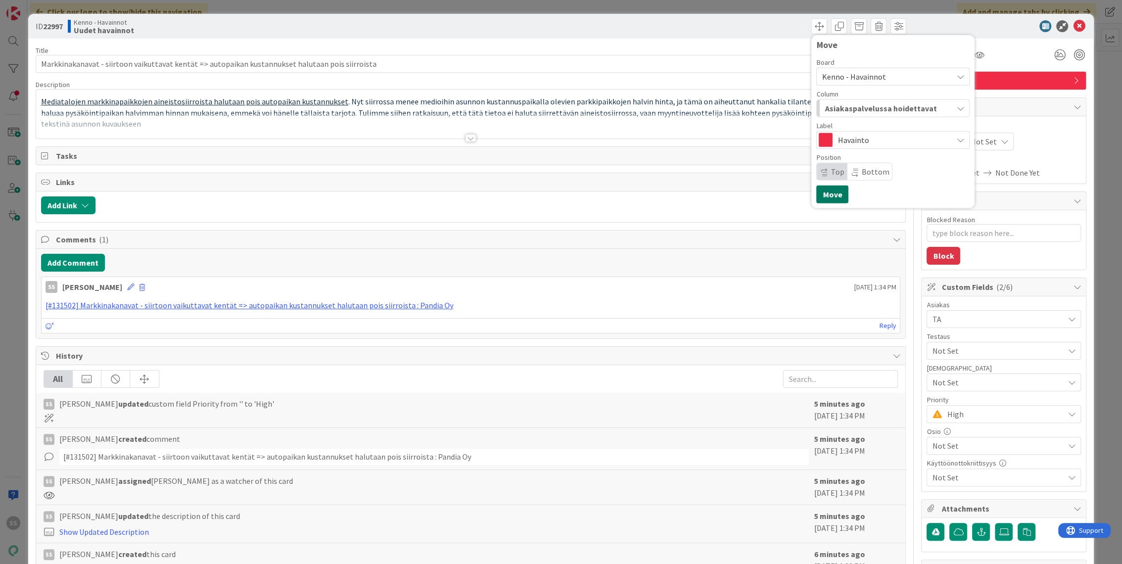
click at [818, 199] on button "Move" at bounding box center [832, 195] width 32 height 18
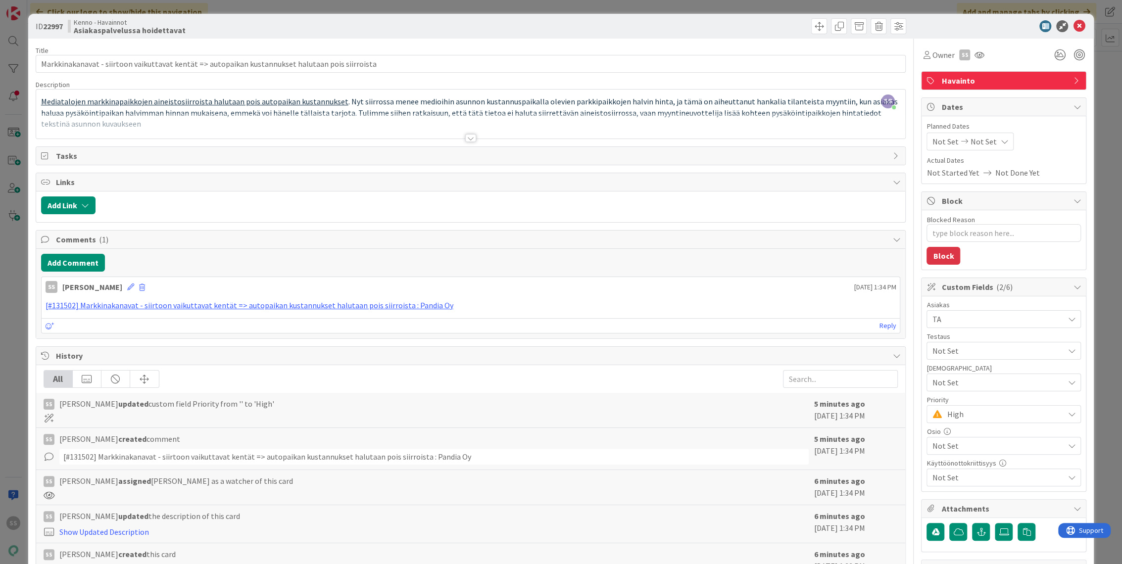
click at [468, 138] on div at bounding box center [470, 138] width 11 height 8
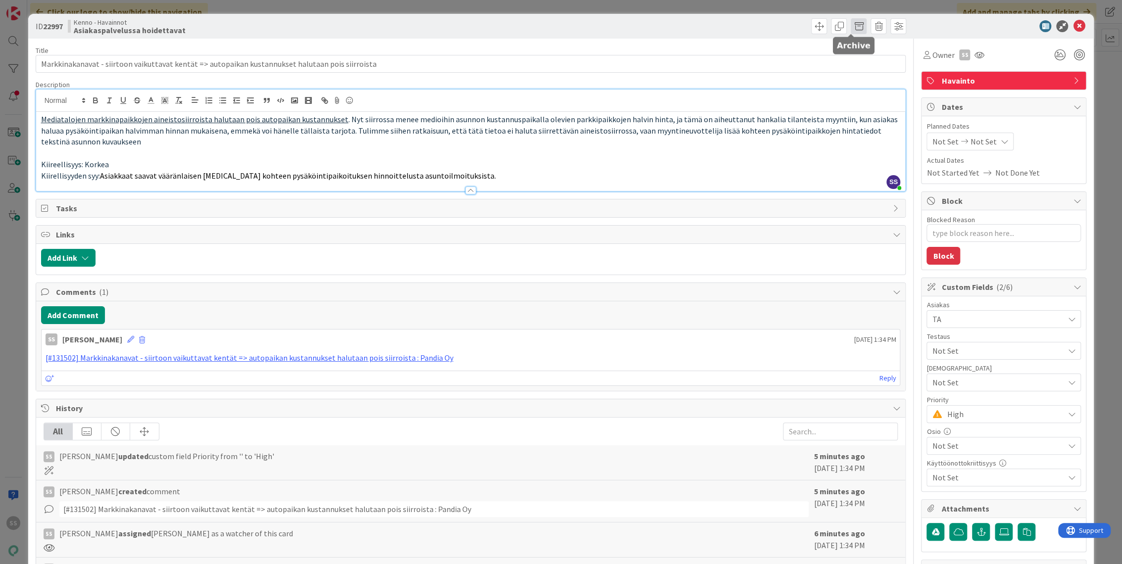
click at [851, 26] on span at bounding box center [859, 26] width 16 height 16
click at [870, 75] on button "Archive" at bounding box center [875, 73] width 39 height 18
type textarea "x"
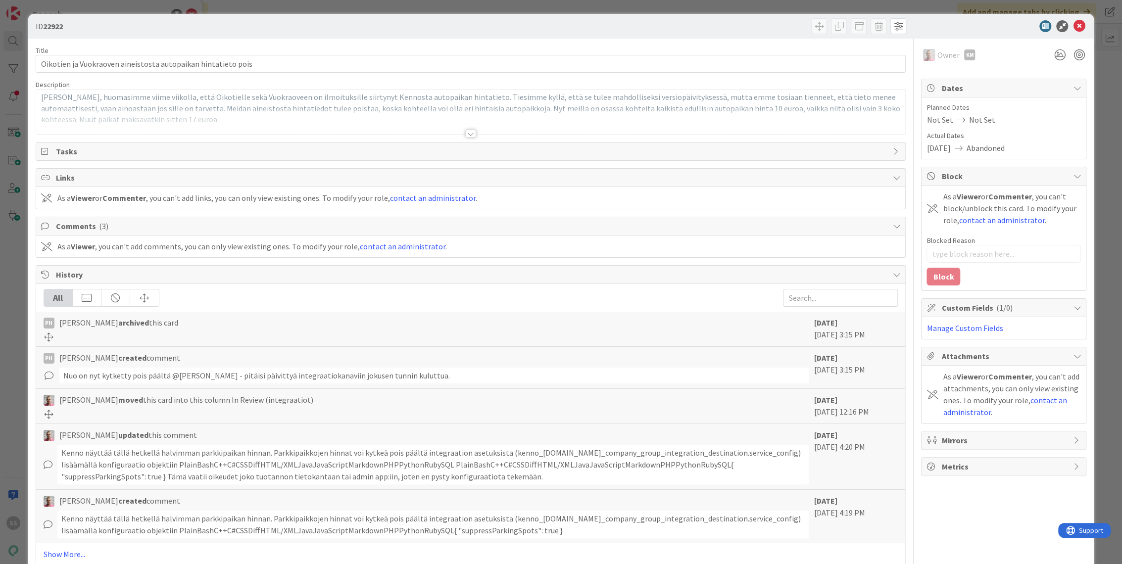
type textarea "x"
select select "javascript"
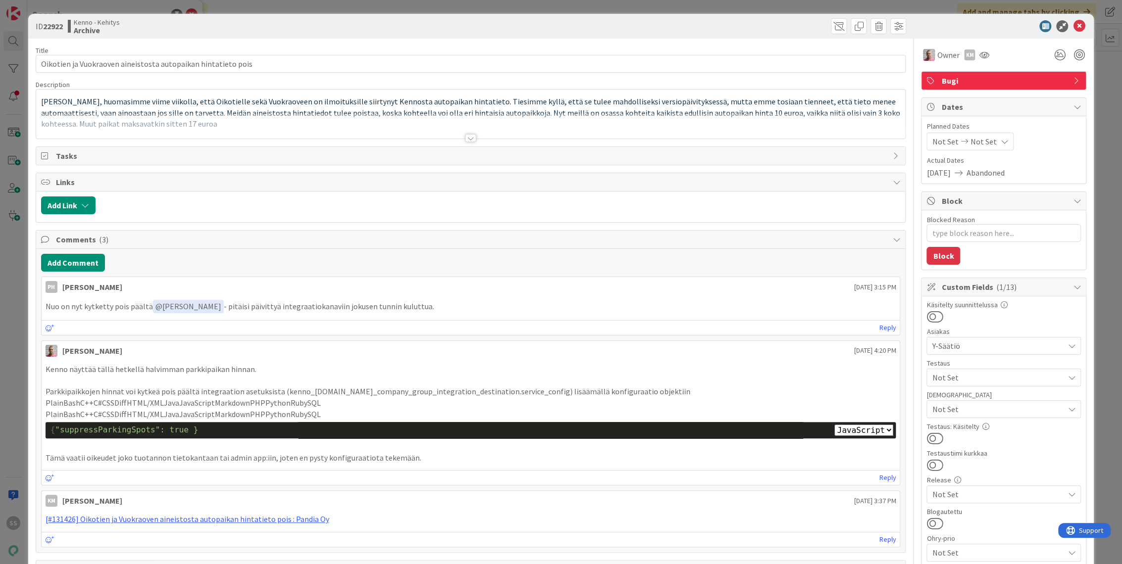
click at [465, 136] on div at bounding box center [470, 138] width 11 height 8
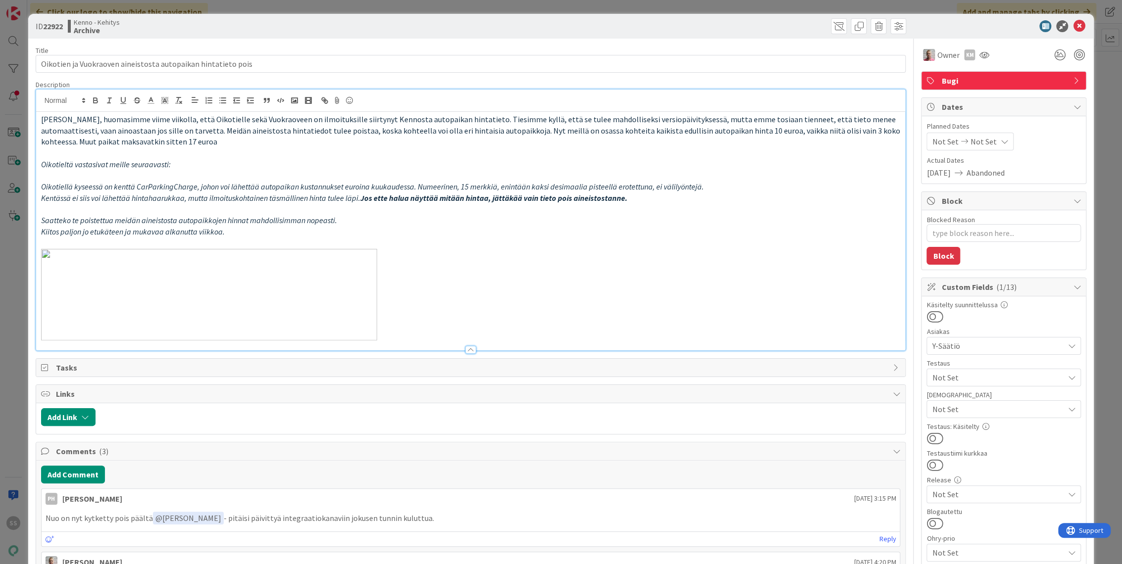
type textarea "x"
